Goal: Task Accomplishment & Management: Manage account settings

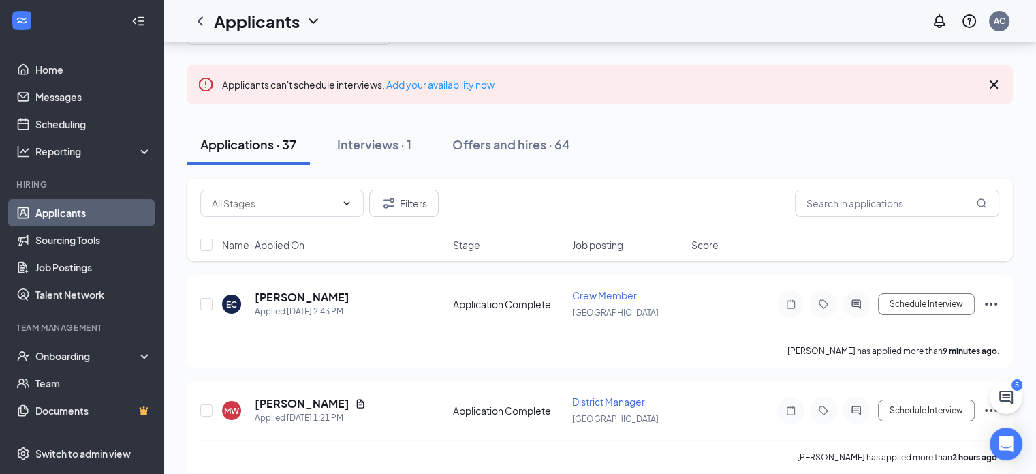
scroll to position [70, 0]
click at [308, 299] on h5 "[PERSON_NAME]" at bounding box center [302, 295] width 95 height 15
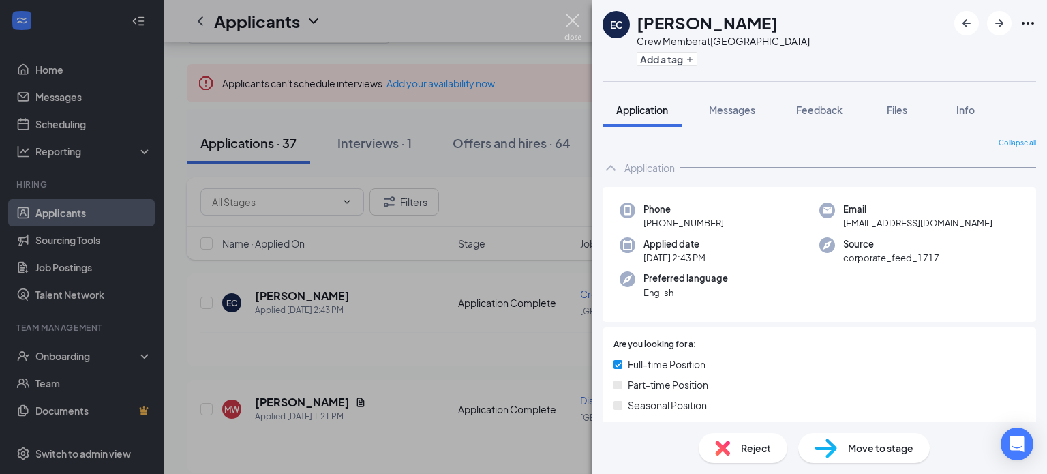
click at [572, 18] on img at bounding box center [572, 27] width 17 height 27
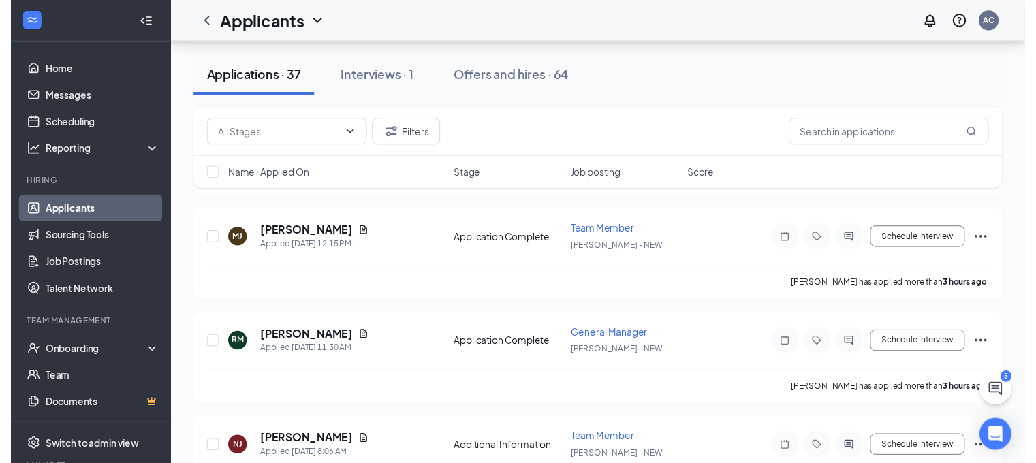
scroll to position [559, 0]
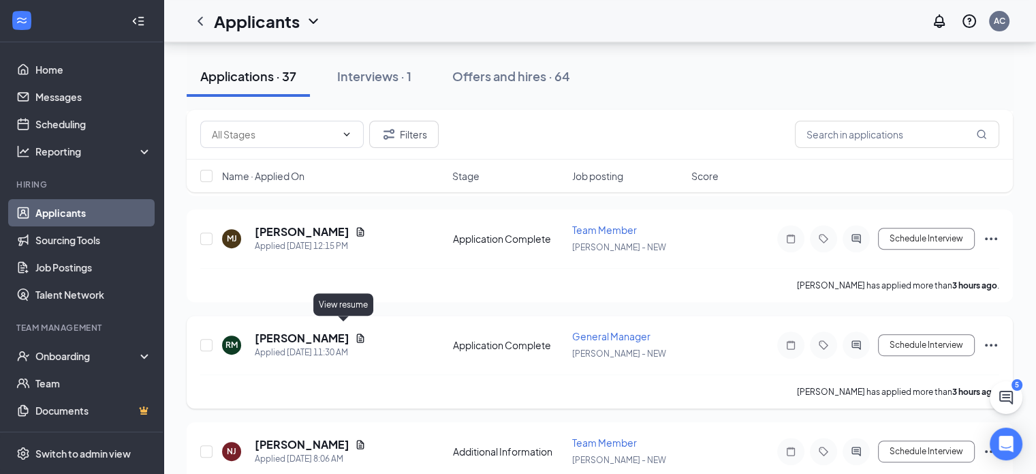
click at [355, 333] on icon "Document" at bounding box center [360, 338] width 11 height 11
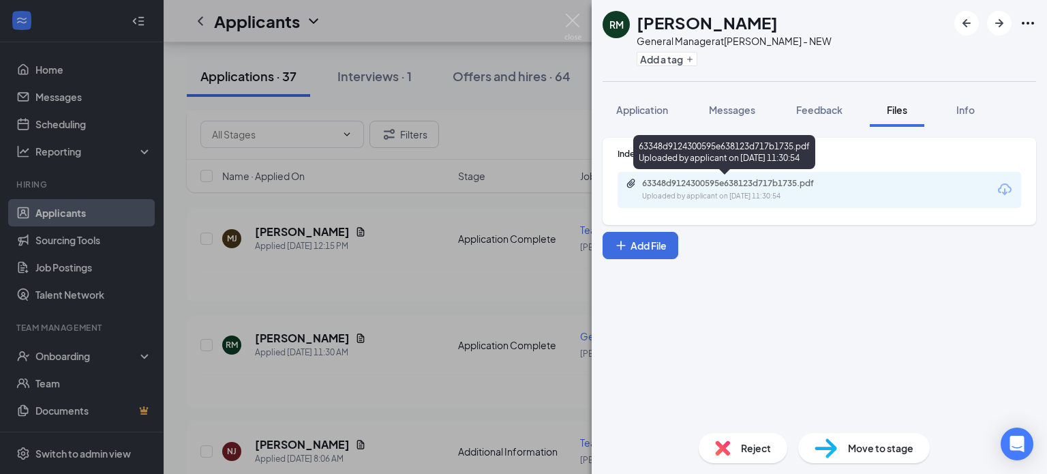
click at [726, 183] on div "63348d9124300595e638123d717b1735.pdf" at bounding box center [737, 183] width 191 height 11
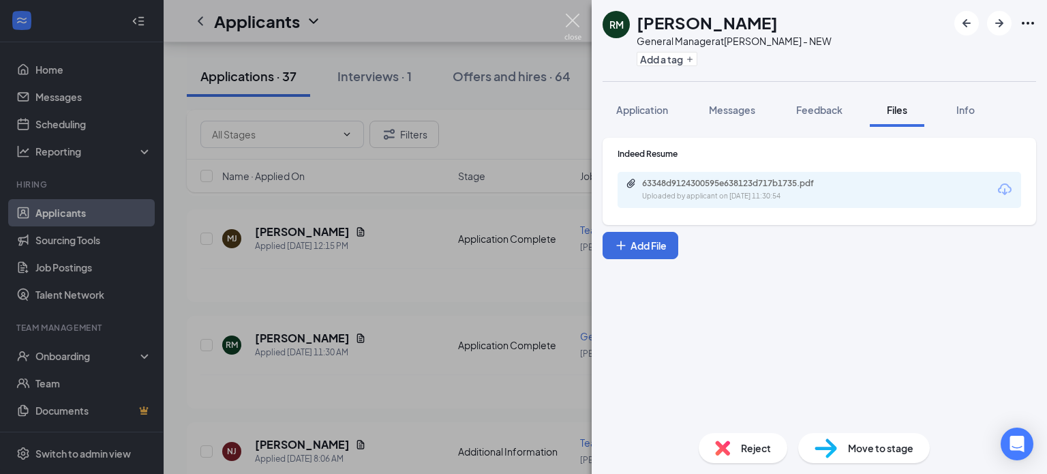
click at [570, 21] on img at bounding box center [572, 27] width 17 height 27
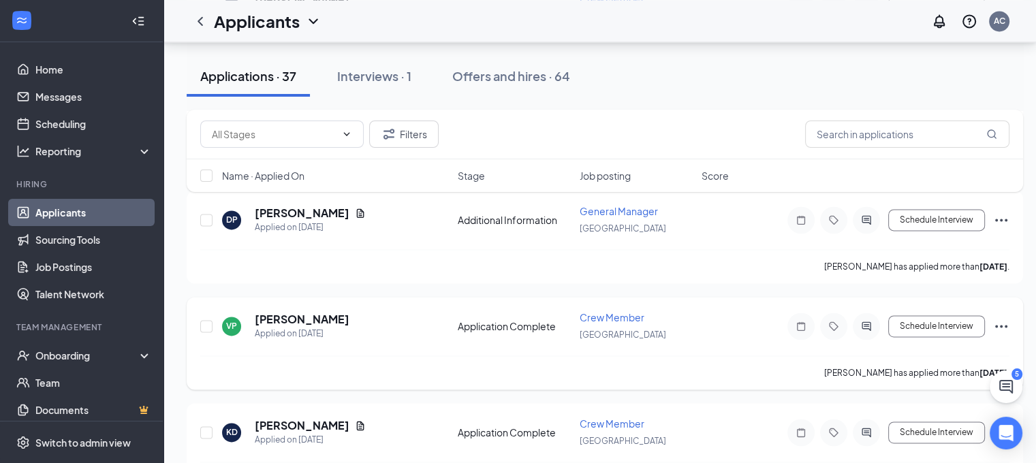
scroll to position [1956, 5]
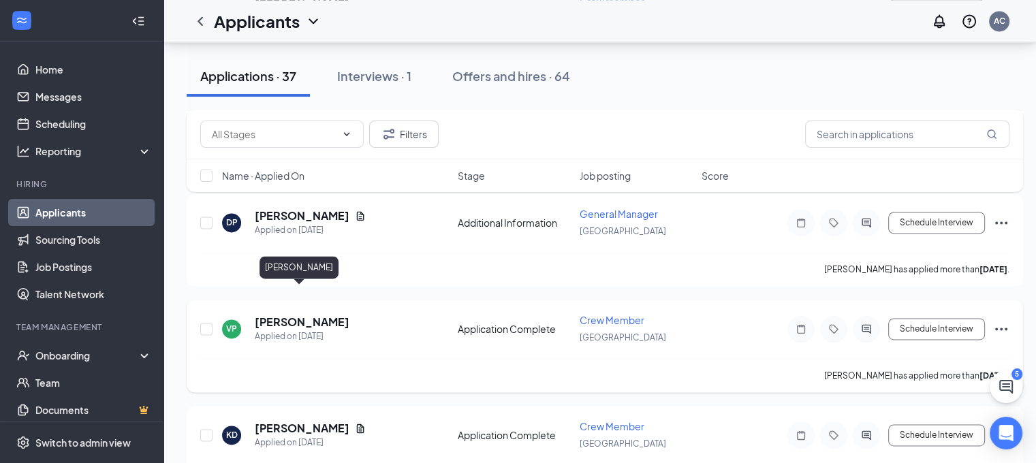
click at [295, 315] on h5 "[PERSON_NAME]" at bounding box center [302, 322] width 95 height 15
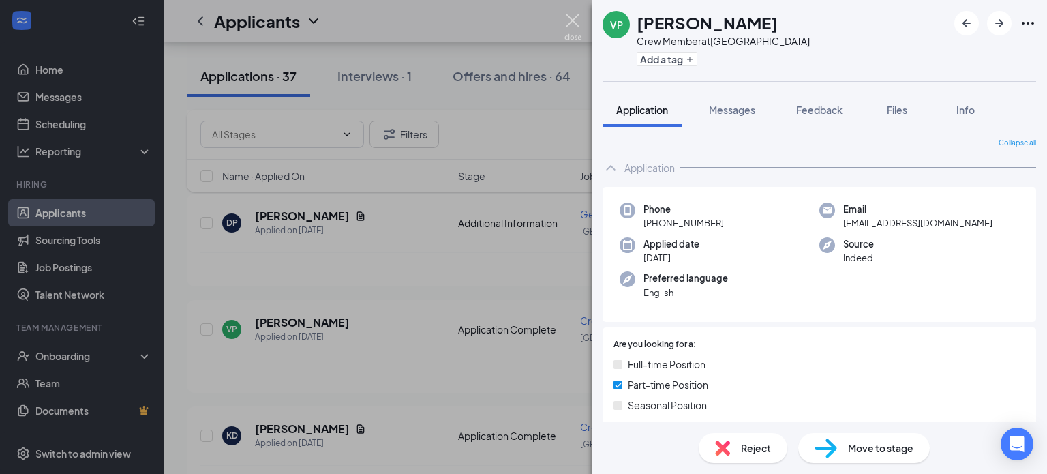
click at [573, 18] on img at bounding box center [572, 27] width 17 height 27
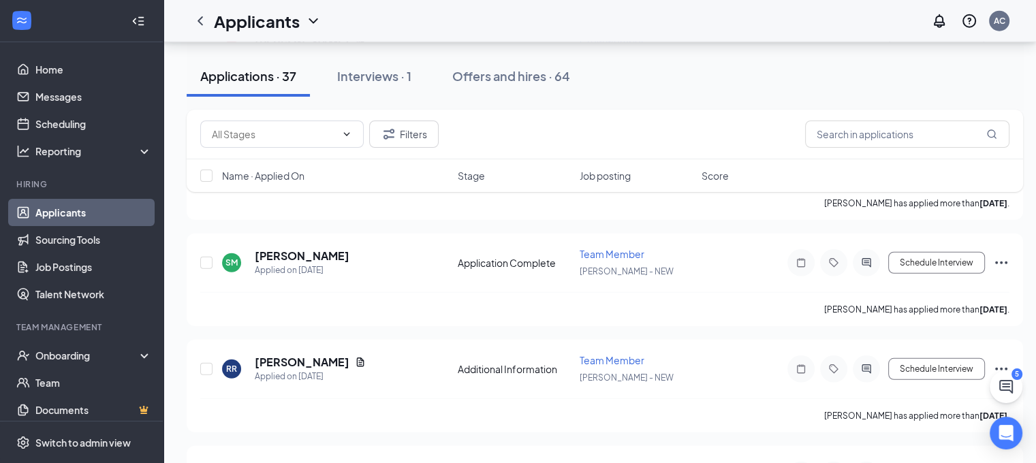
scroll to position [3759, 0]
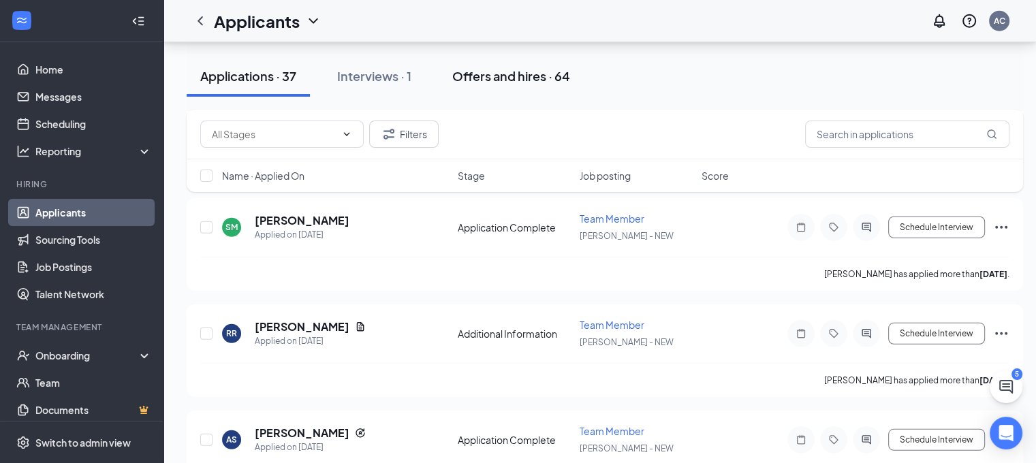
click at [496, 79] on div "Offers and hires · 64" at bounding box center [511, 75] width 118 height 17
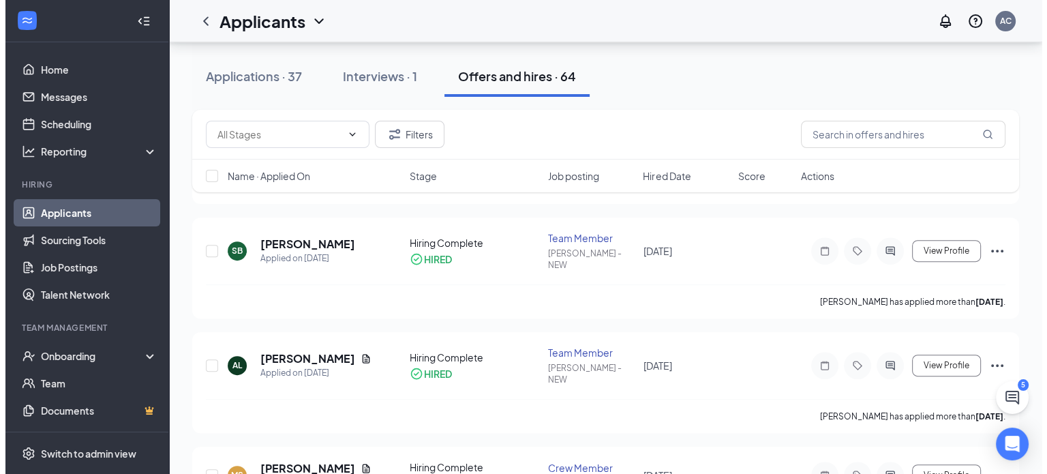
scroll to position [442, 0]
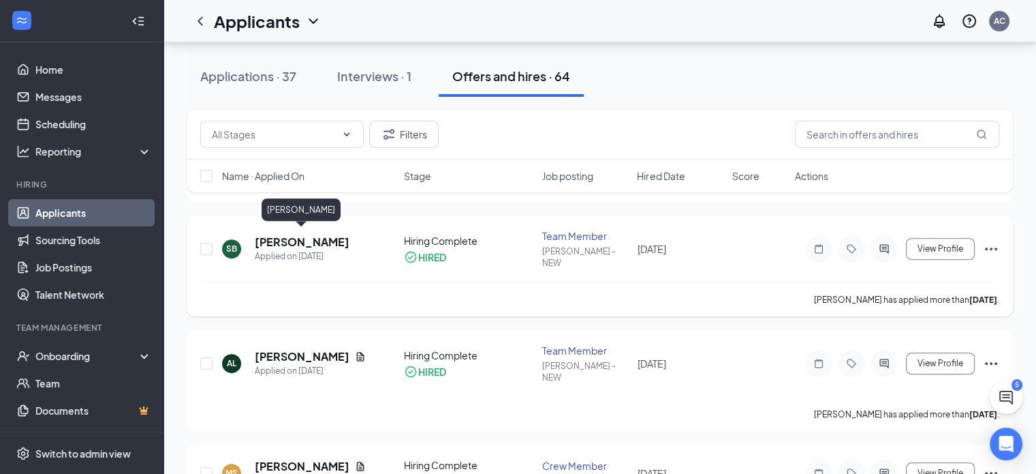
click at [297, 234] on h5 "[PERSON_NAME]" at bounding box center [302, 241] width 95 height 15
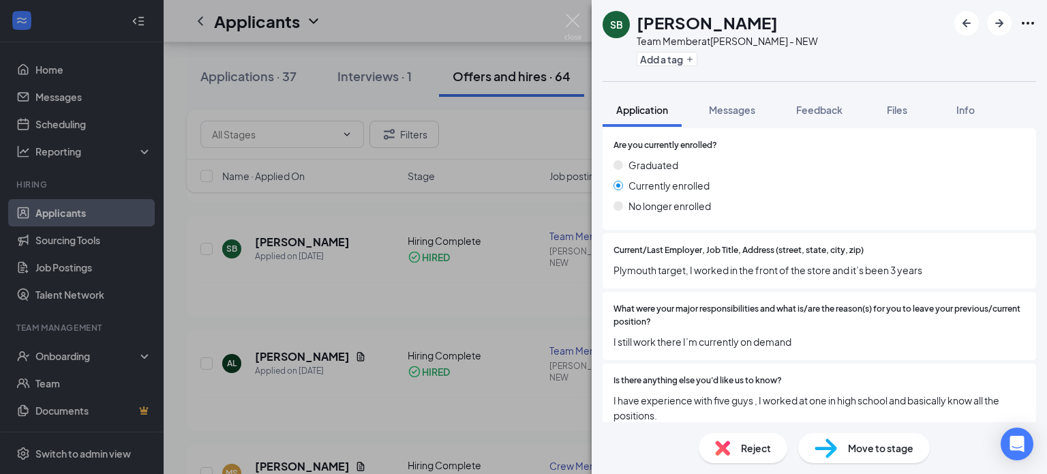
scroll to position [1220, 0]
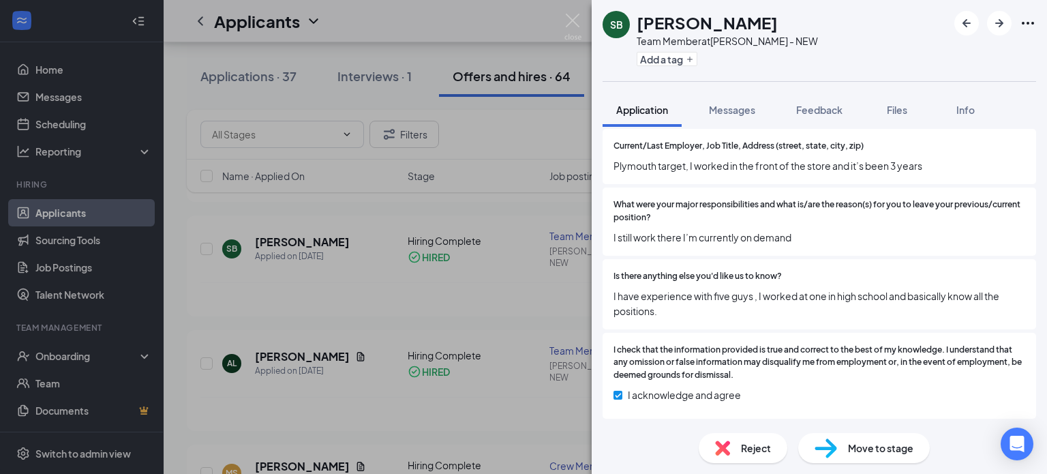
click at [282, 453] on div "SB [PERSON_NAME] Team Member at [PERSON_NAME] - NEW Add a tag Application Messa…" at bounding box center [523, 237] width 1047 height 474
click at [283, 446] on div "SB [PERSON_NAME] Team Member at [PERSON_NAME] - NEW Add a tag Application Messa…" at bounding box center [523, 237] width 1047 height 474
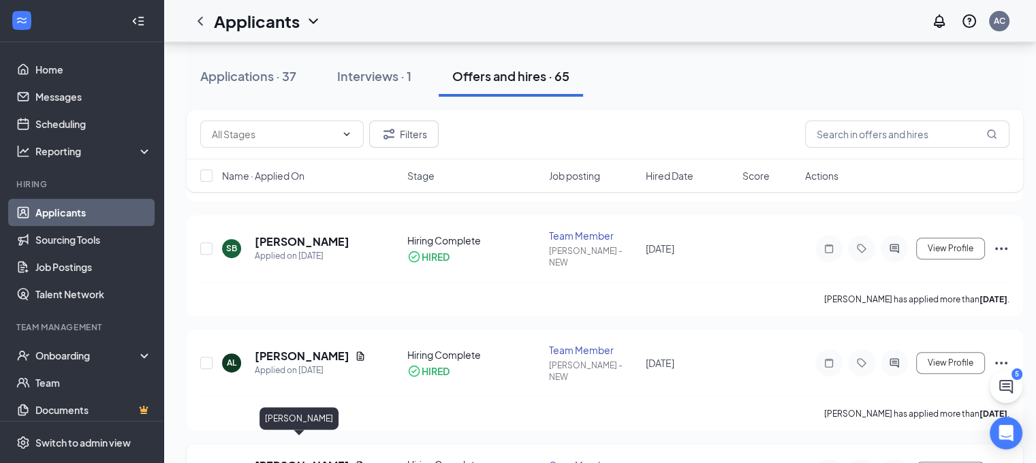
click at [290, 459] on h5 "[PERSON_NAME]" at bounding box center [302, 466] width 95 height 15
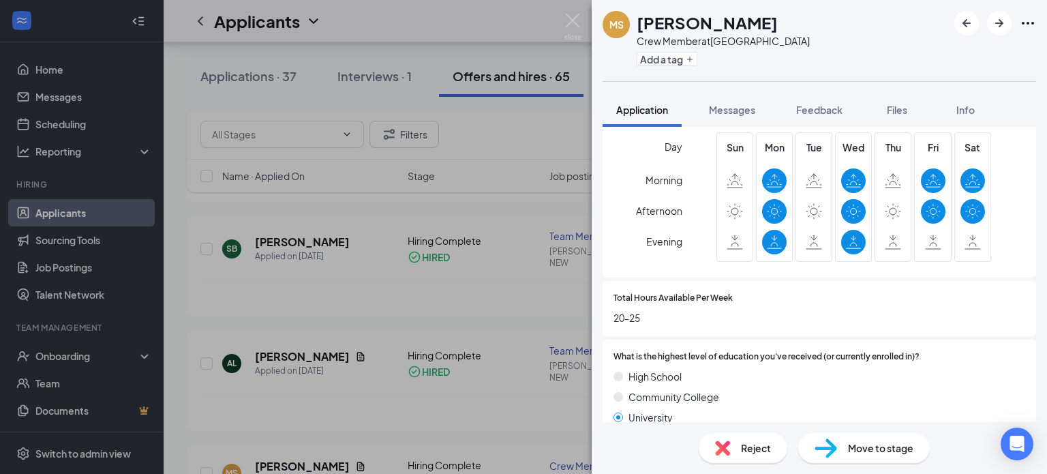
scroll to position [792, 0]
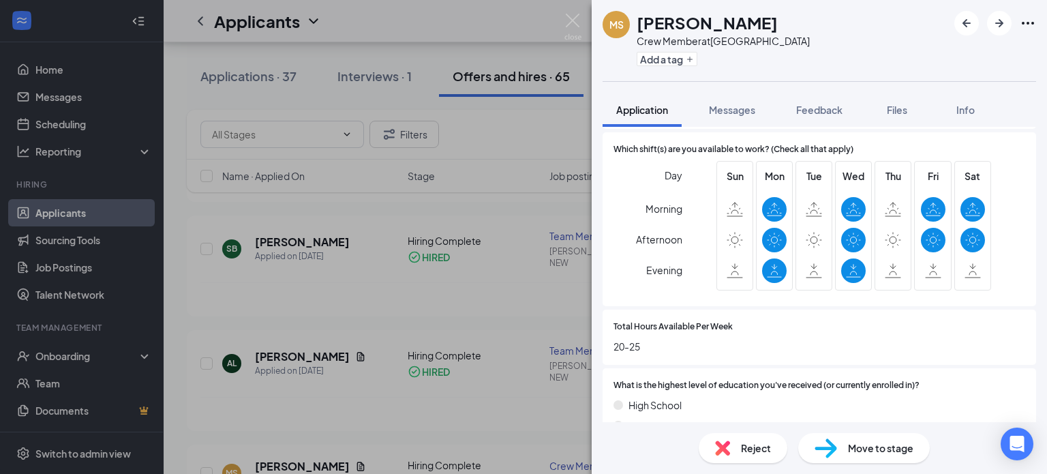
click at [412, 40] on div "[PERSON_NAME] Crew Member at [GEOGRAPHIC_DATA] Add a tag Application Messages F…" at bounding box center [523, 237] width 1047 height 474
